Goal: Transaction & Acquisition: Subscribe to service/newsletter

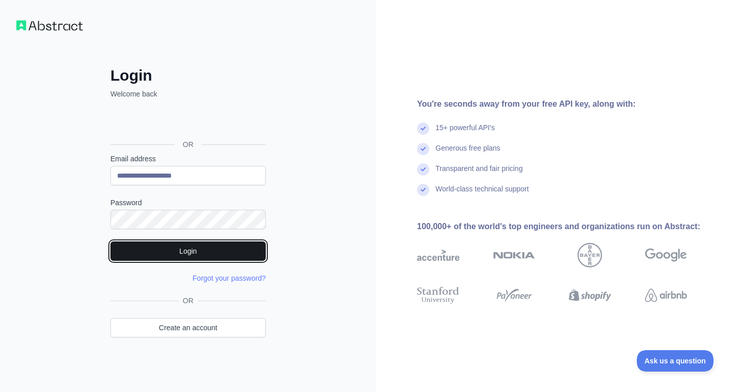
click at [206, 244] on button "Login" at bounding box center [187, 251] width 155 height 19
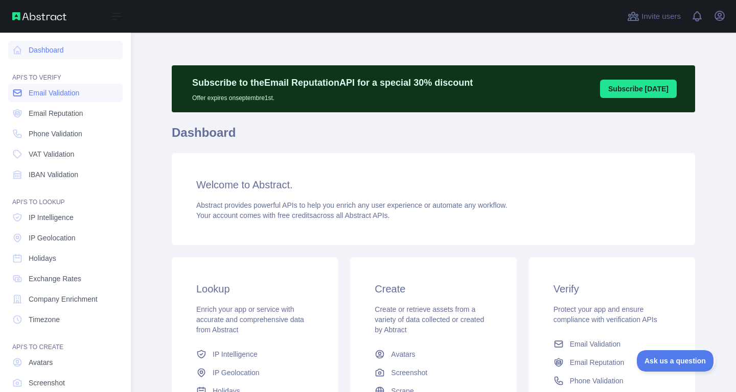
click at [21, 92] on icon at bounding box center [18, 93] width 8 height 6
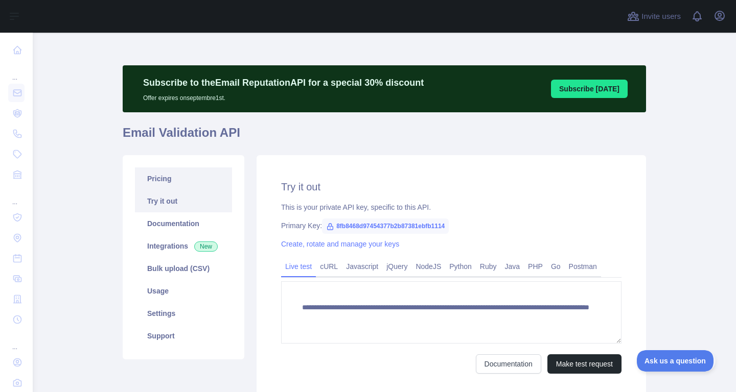
click at [184, 183] on link "Pricing" at bounding box center [183, 179] width 97 height 22
